Goal: Task Accomplishment & Management: Use online tool/utility

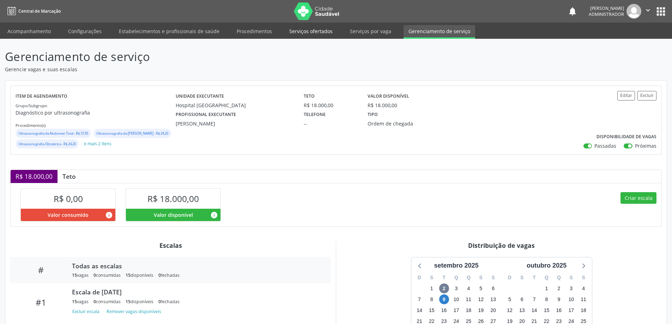
click at [299, 28] on link "Serviços ofertados" at bounding box center [310, 31] width 53 height 12
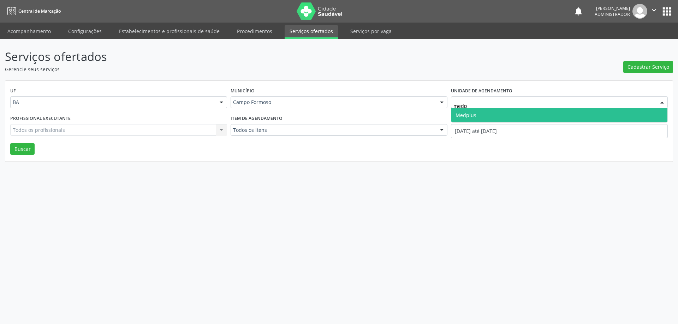
type input "medpl"
click at [536, 115] on span "Medplus" at bounding box center [559, 115] width 216 height 14
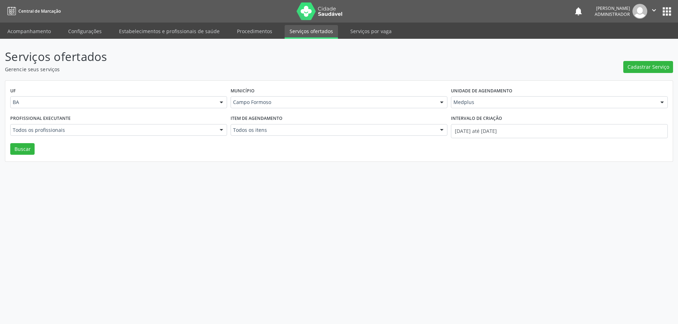
click at [219, 128] on div at bounding box center [221, 131] width 11 height 12
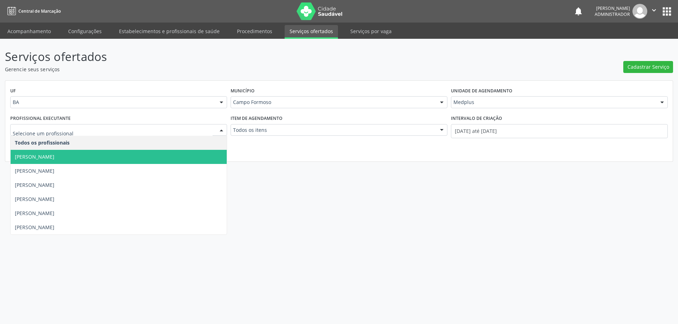
click at [192, 152] on span "[PERSON_NAME]" at bounding box center [119, 157] width 216 height 14
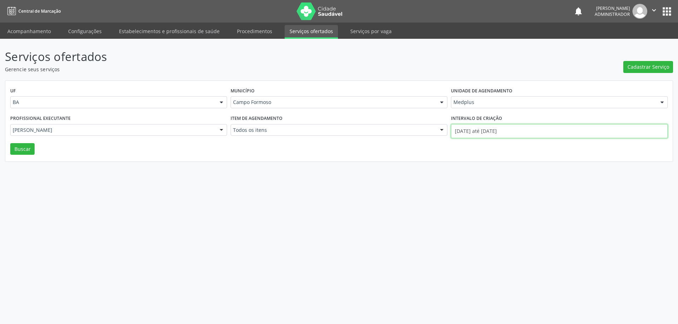
click at [473, 131] on input "[DATE] até [DATE]" at bounding box center [559, 131] width 217 height 14
click at [451, 144] on span at bounding box center [453, 145] width 12 height 12
select select "7"
click at [529, 168] on span "1" at bounding box center [533, 168] width 14 height 14
type input "01/08/2025"
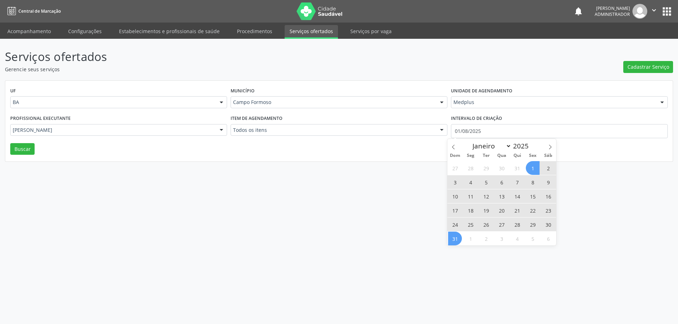
drag, startPoint x: 459, startPoint y: 242, endPoint x: 443, endPoint y: 233, distance: 18.8
click at [458, 242] on span "31" at bounding box center [455, 239] width 14 height 14
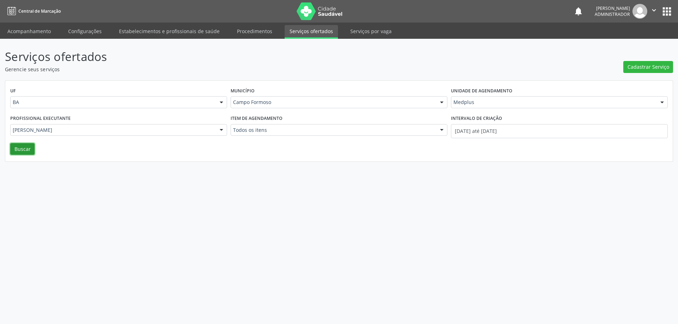
click at [29, 148] on button "Buscar" at bounding box center [22, 149] width 24 height 12
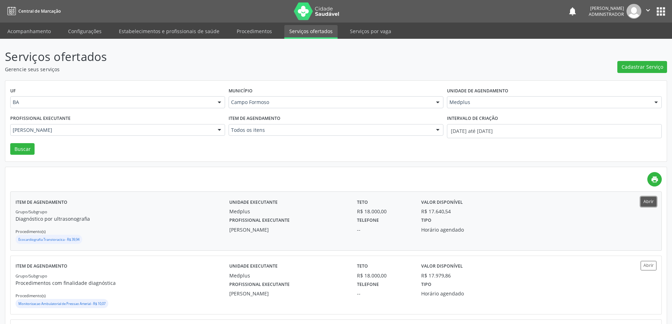
click at [648, 203] on button "Abrir" at bounding box center [649, 202] width 16 height 10
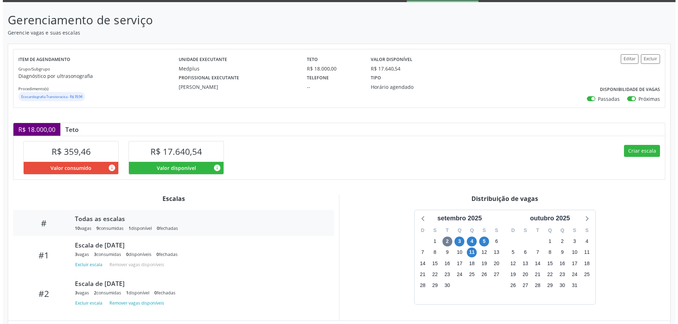
scroll to position [74, 0]
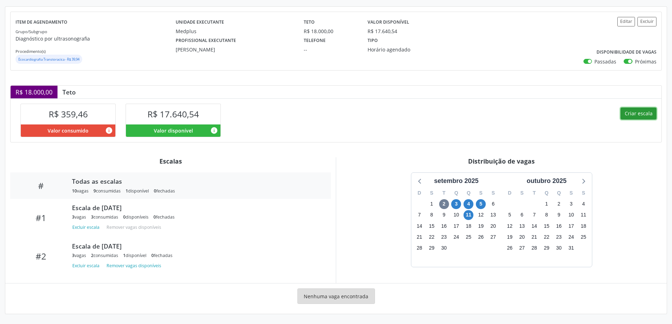
click at [631, 115] on button "Criar escala" at bounding box center [639, 114] width 36 height 12
select select "8"
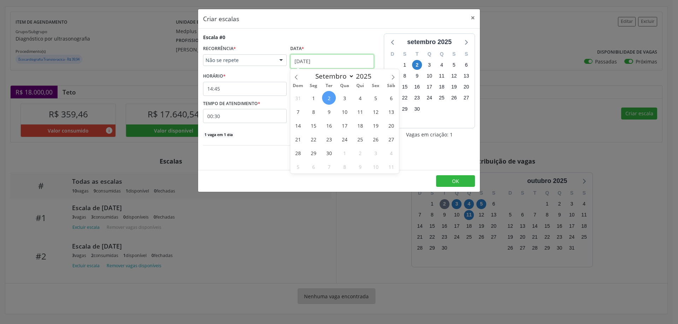
click at [304, 56] on input "02/09/2025" at bounding box center [332, 61] width 84 height 14
click at [342, 113] on span "10" at bounding box center [344, 112] width 14 height 14
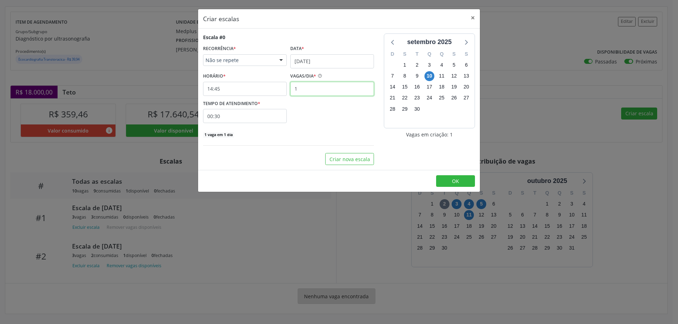
click at [306, 90] on input "1" at bounding box center [332, 89] width 84 height 14
click at [259, 90] on input "14:45" at bounding box center [245, 89] width 84 height 14
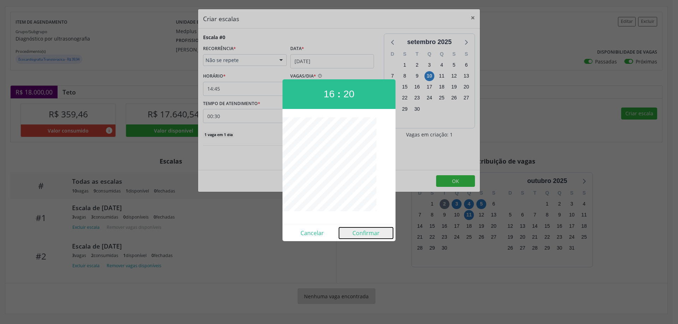
click at [362, 238] on button "Confirmar" at bounding box center [366, 233] width 54 height 11
type input "16:20"
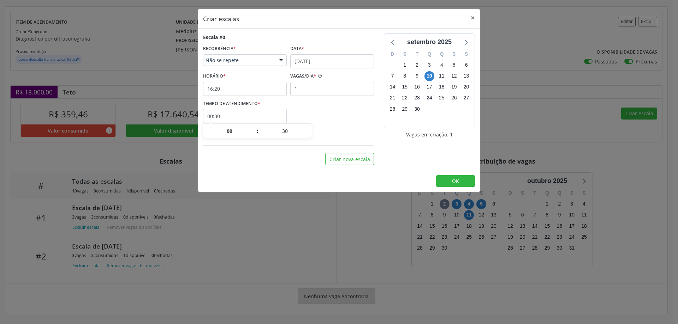
click at [253, 114] on input "00:30" at bounding box center [245, 116] width 84 height 14
click at [310, 135] on span at bounding box center [309, 134] width 5 height 7
type input "00:25"
type input "25"
click at [310, 135] on span at bounding box center [309, 134] width 5 height 7
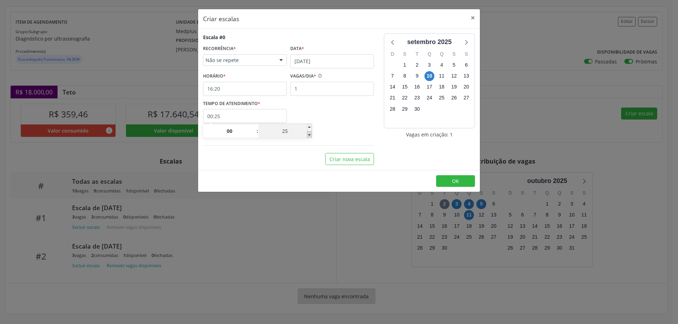
type input "00:20"
type input "20"
click at [310, 135] on span at bounding box center [309, 134] width 5 height 7
type input "00:15"
type input "15"
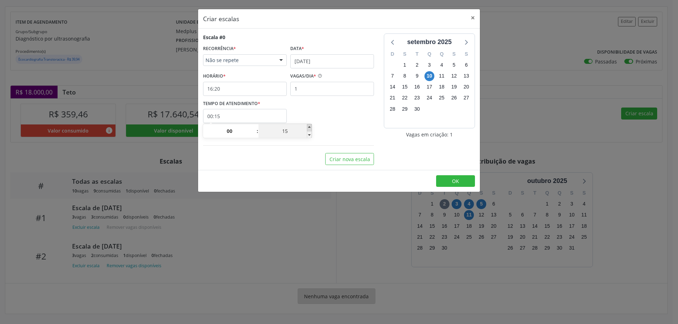
click at [307, 127] on span at bounding box center [309, 127] width 5 height 7
type input "00:20"
type input "20"
drag, startPoint x: 453, startPoint y: 182, endPoint x: 449, endPoint y: 182, distance: 4.3
click at [452, 182] on span "OK" at bounding box center [455, 181] width 7 height 7
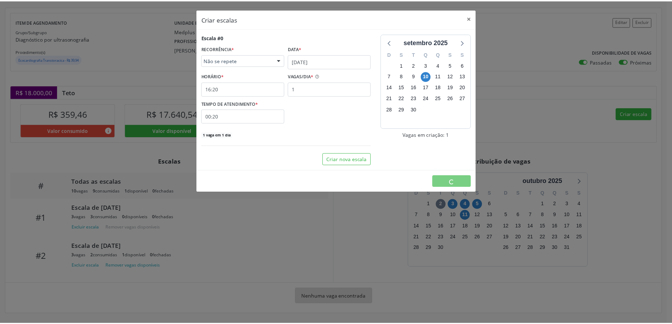
scroll to position [0, 0]
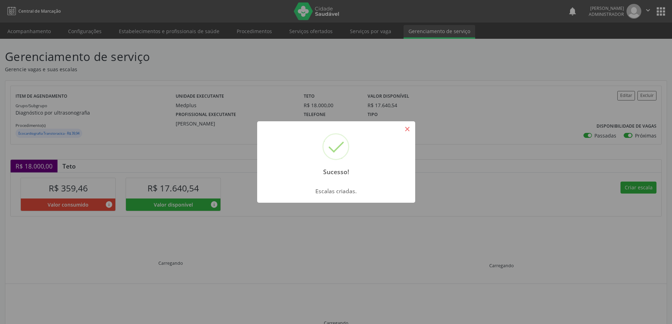
click at [407, 132] on button "×" at bounding box center [408, 129] width 12 height 12
